Goal: Find specific page/section: Find specific page/section

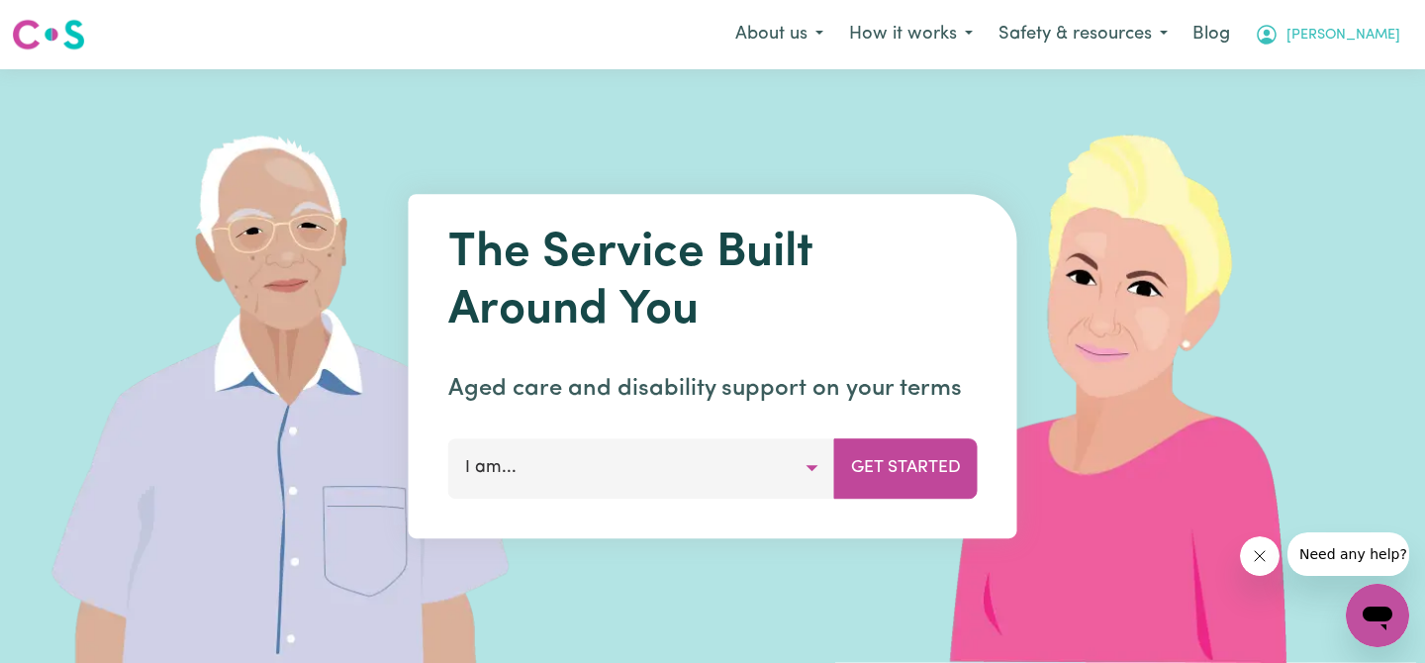
click at [1366, 27] on button "[PERSON_NAME]" at bounding box center [1327, 35] width 171 height 42
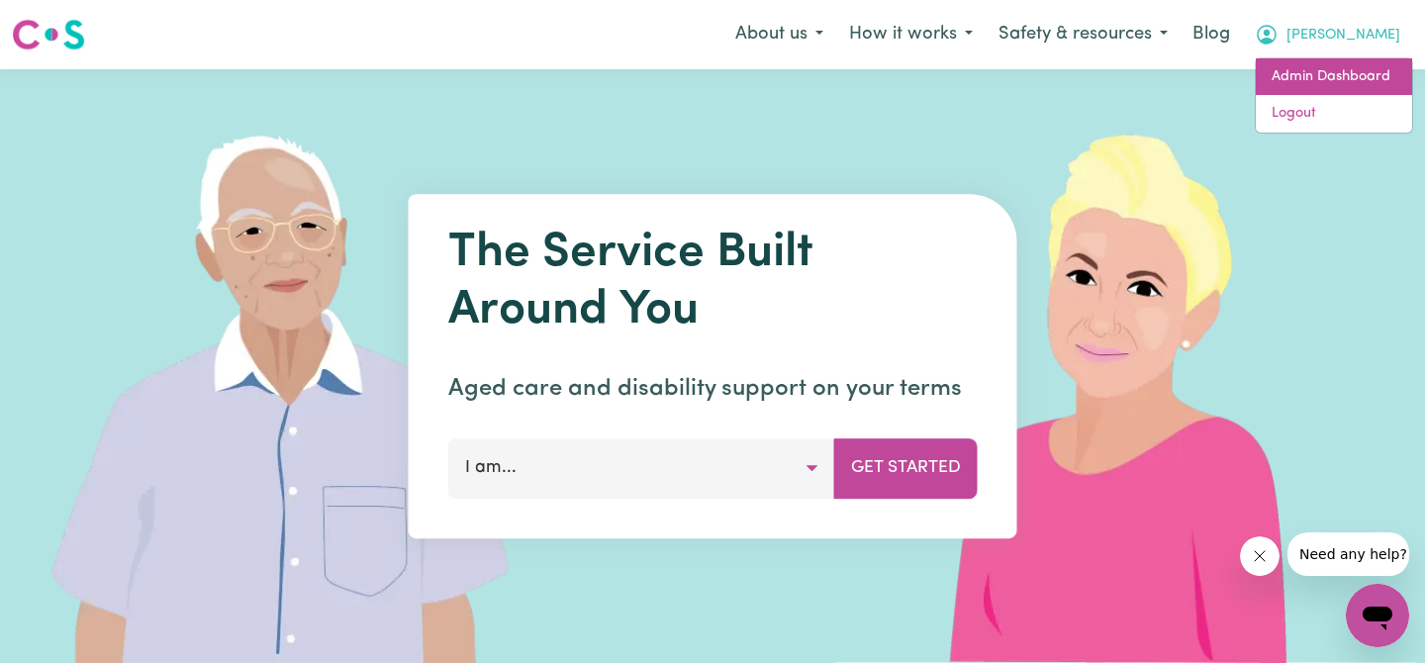
click at [1335, 65] on link "Admin Dashboard" at bounding box center [1334, 77] width 156 height 38
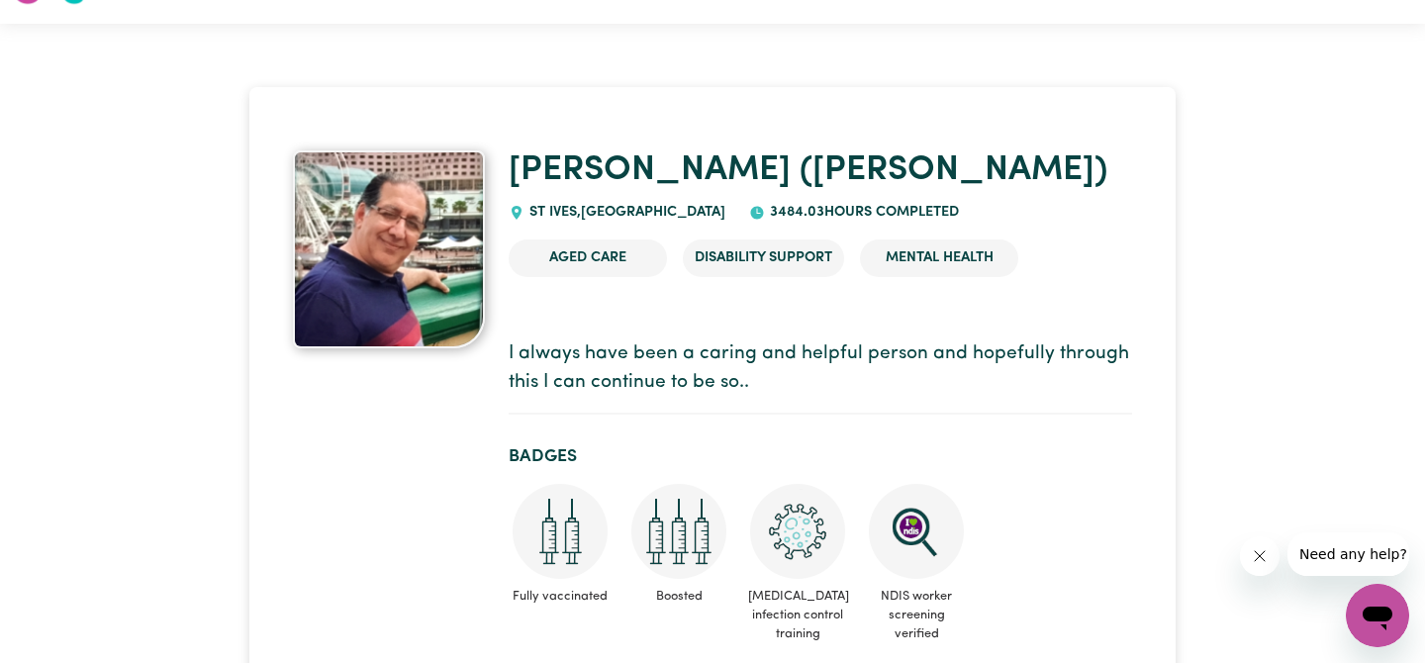
scroll to position [48, 0]
